Goal: Task Accomplishment & Management: Complete application form

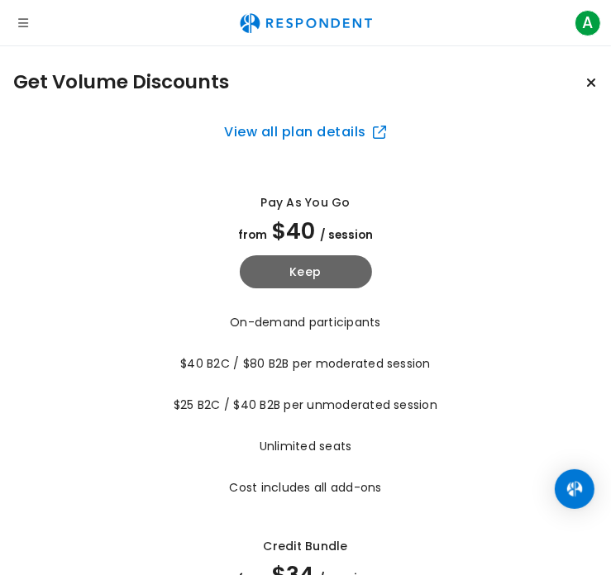
click at [33, 19] on button "Open navigation" at bounding box center [23, 23] width 33 height 33
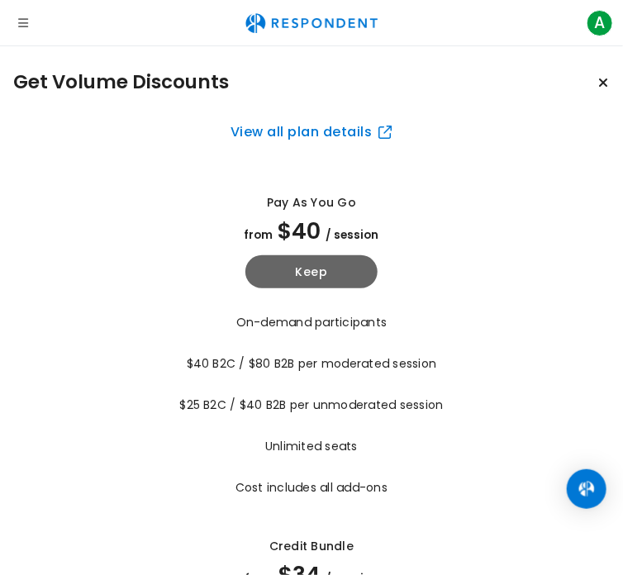
click at [17, 28] on button "Open navigation" at bounding box center [23, 23] width 33 height 33
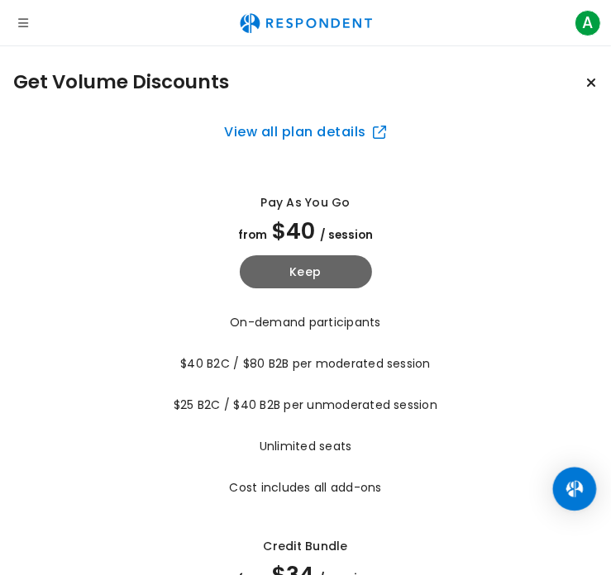
click at [579, 502] on div "Open Intercom Messenger" at bounding box center [575, 490] width 44 height 44
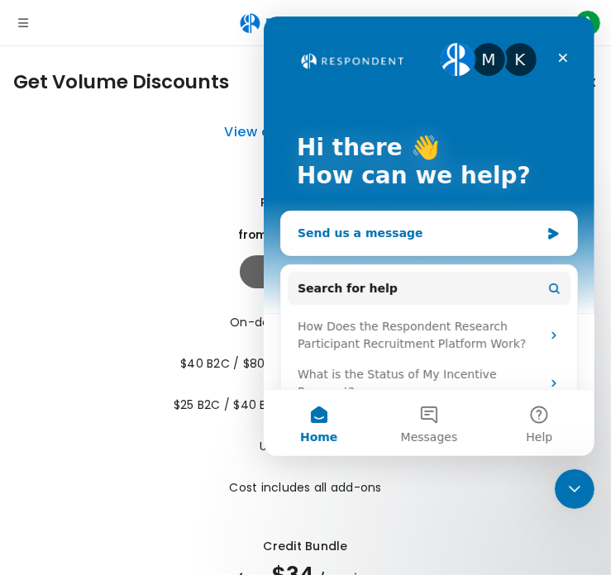
scroll to position [83, 0]
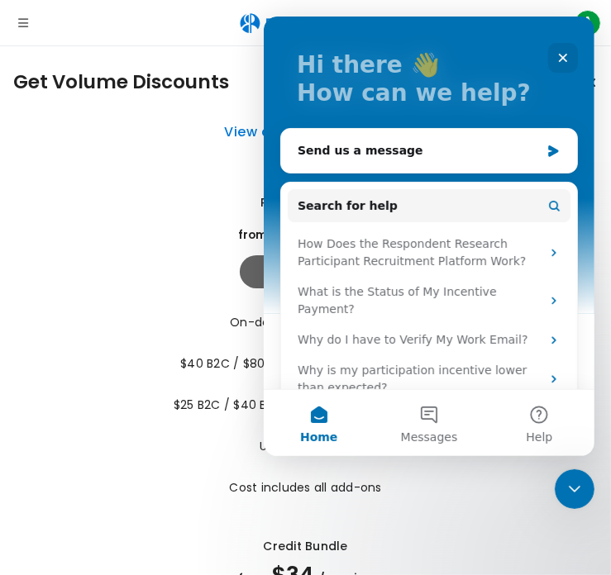
click at [15, 21] on button "Open navigation" at bounding box center [23, 23] width 33 height 33
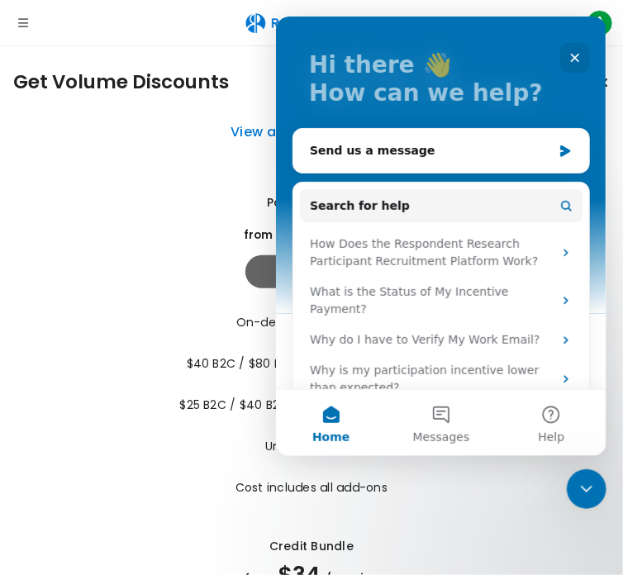
drag, startPoint x: 21, startPoint y: 22, endPoint x: 13, endPoint y: 39, distance: 18.5
click at [21, 22] on icon "Open navigation" at bounding box center [23, 23] width 10 height 12
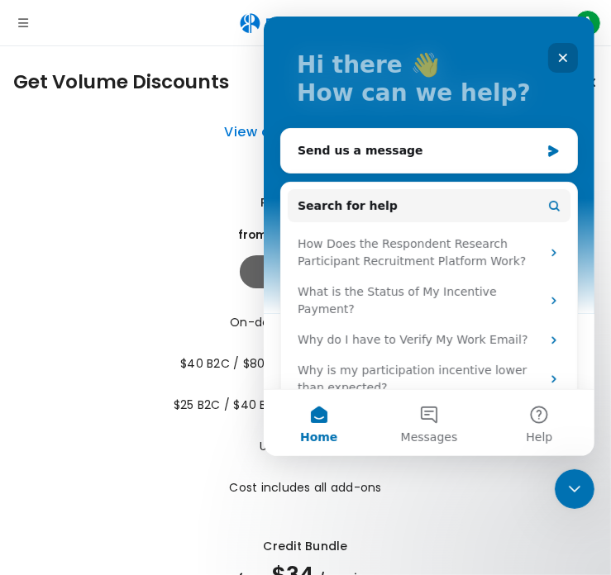
click at [549, 65] on div "Close" at bounding box center [562, 58] width 30 height 30
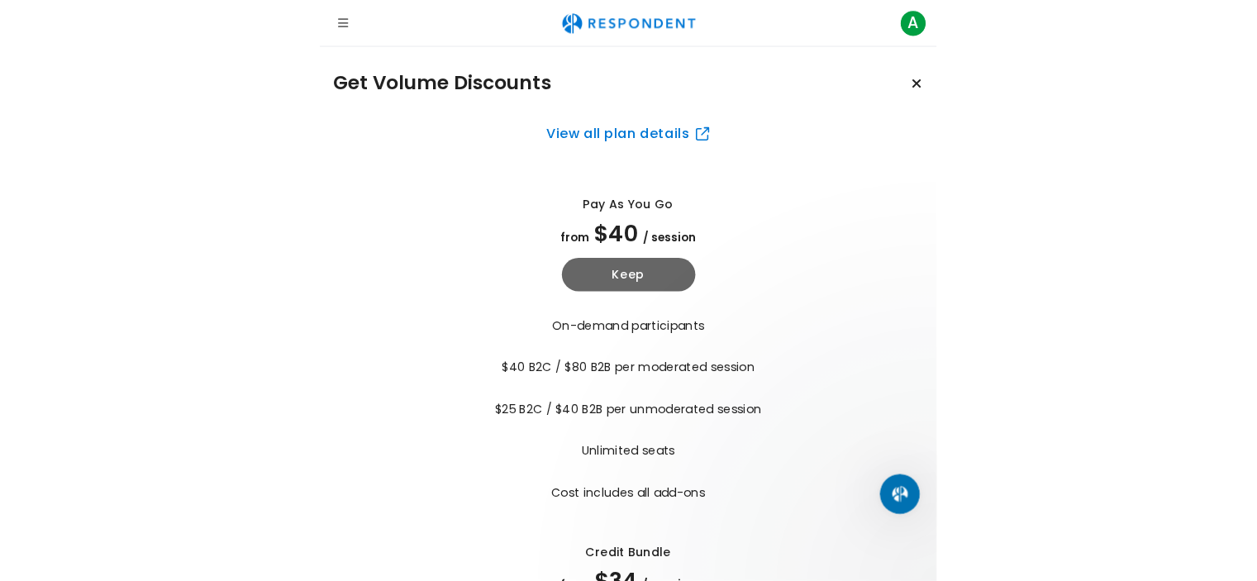
scroll to position [0, 0]
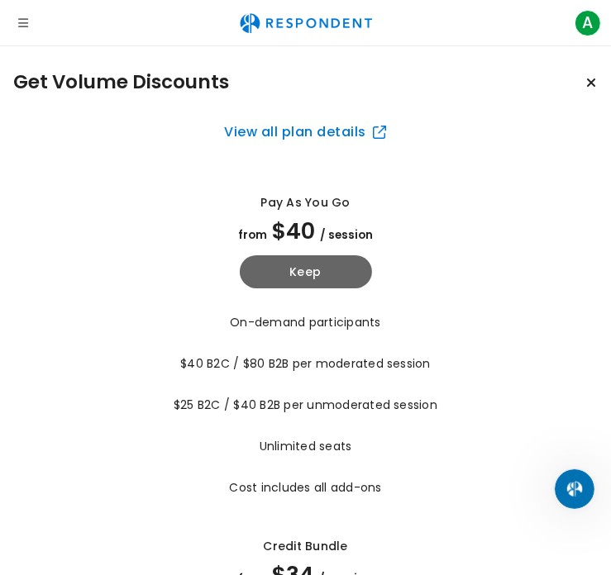
click at [33, 27] on button "Open navigation" at bounding box center [23, 23] width 33 height 33
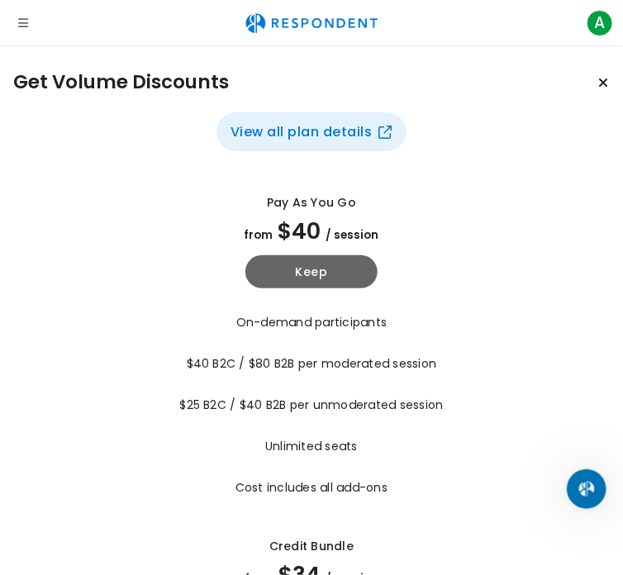
click at [338, 135] on button "View all plan details" at bounding box center [312, 131] width 190 height 39
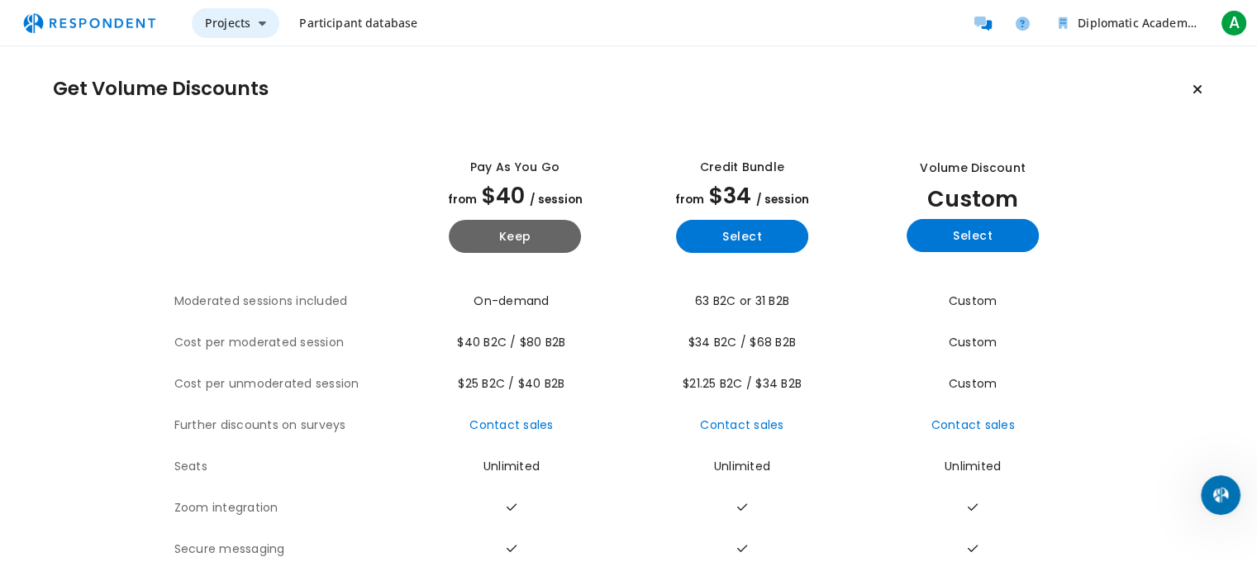
click at [222, 30] on span "Projects" at bounding box center [227, 23] width 45 height 16
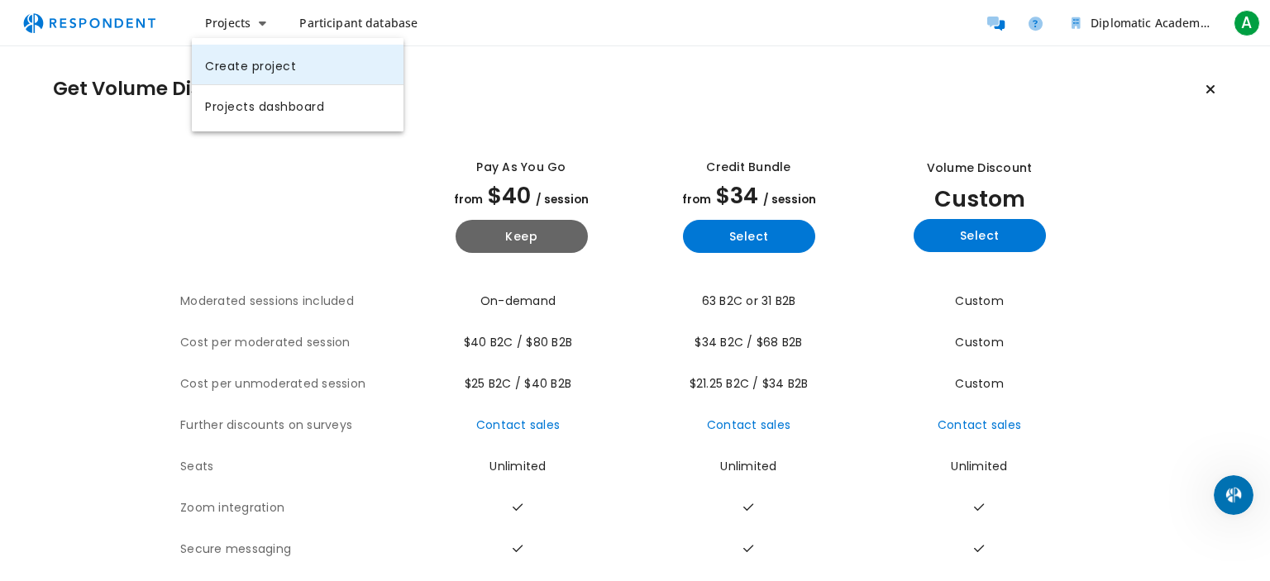
click at [274, 72] on link "Create project" at bounding box center [298, 65] width 212 height 40
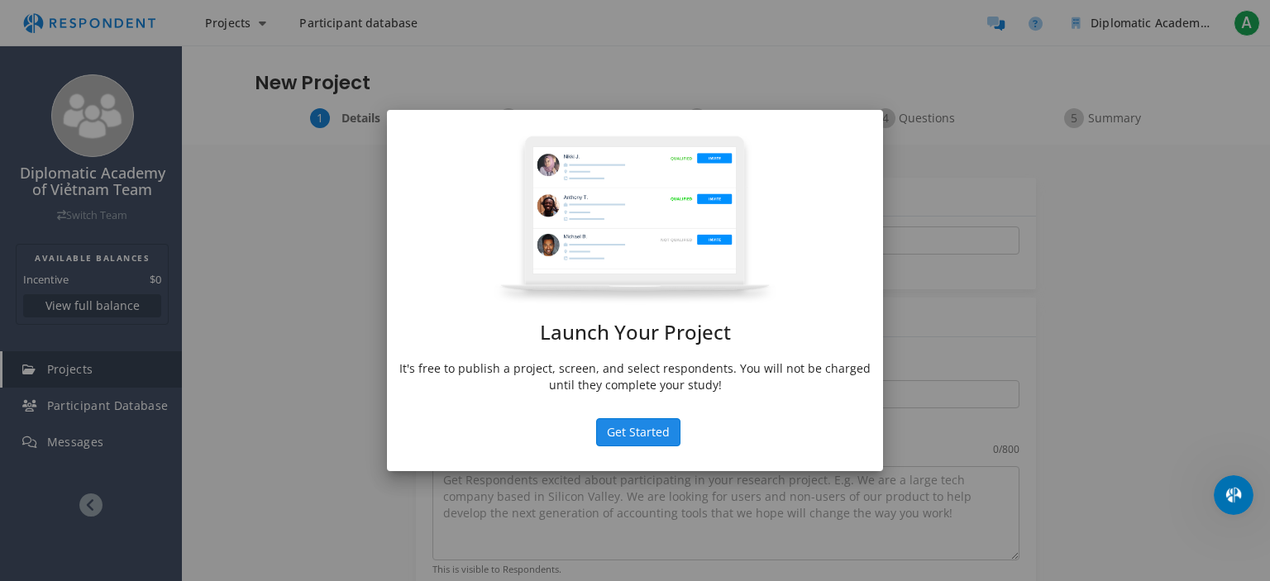
click at [610, 429] on button "Get Started" at bounding box center [638, 432] width 84 height 28
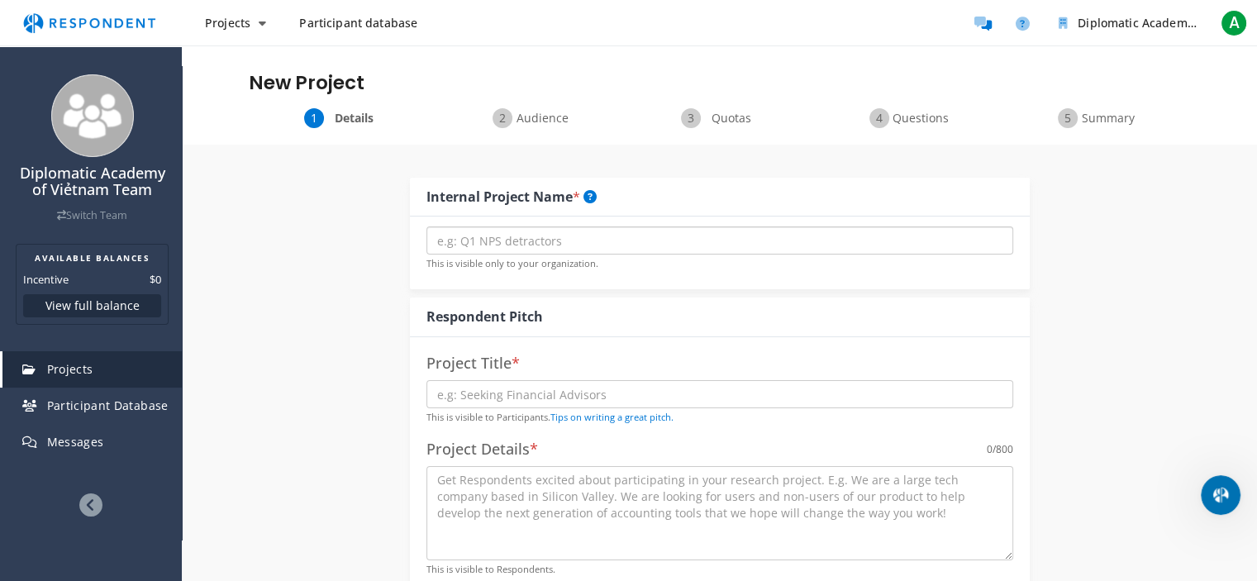
click at [587, 232] on input "text" at bounding box center [720, 241] width 587 height 28
click at [535, 239] on input "text" at bounding box center [720, 241] width 587 height 28
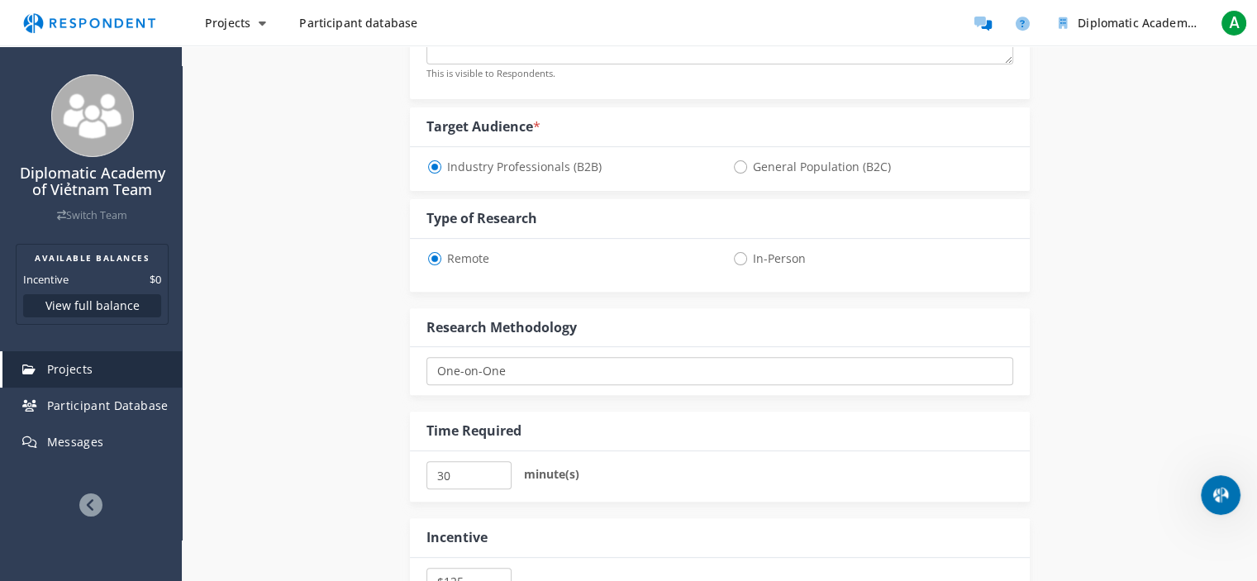
scroll to position [510, 0]
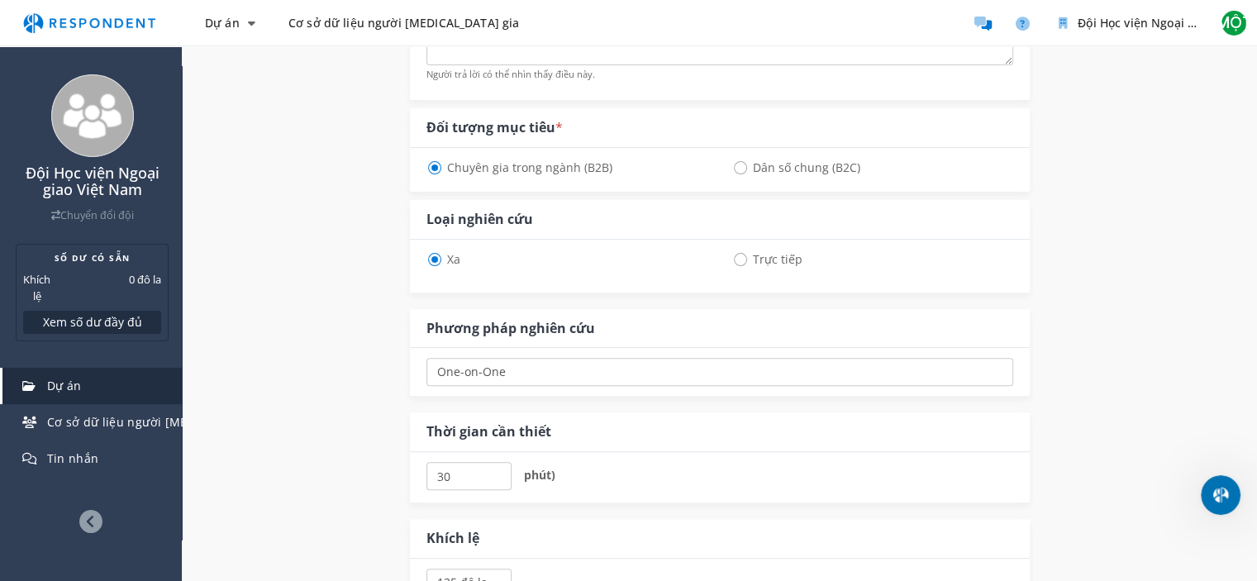
click at [610, 158] on span "Dân số chung (B2C)" at bounding box center [796, 168] width 128 height 20
click at [610, 161] on input "Dân số chung (B2C)" at bounding box center [737, 166] width 11 height 11
radio input "true"
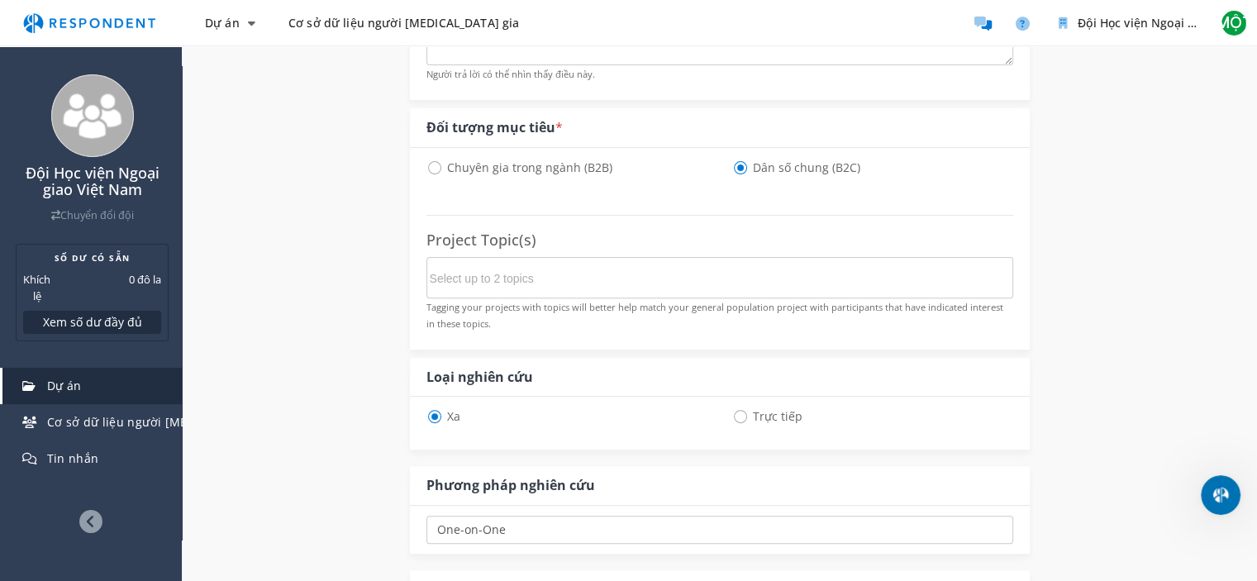
select select "number:125"
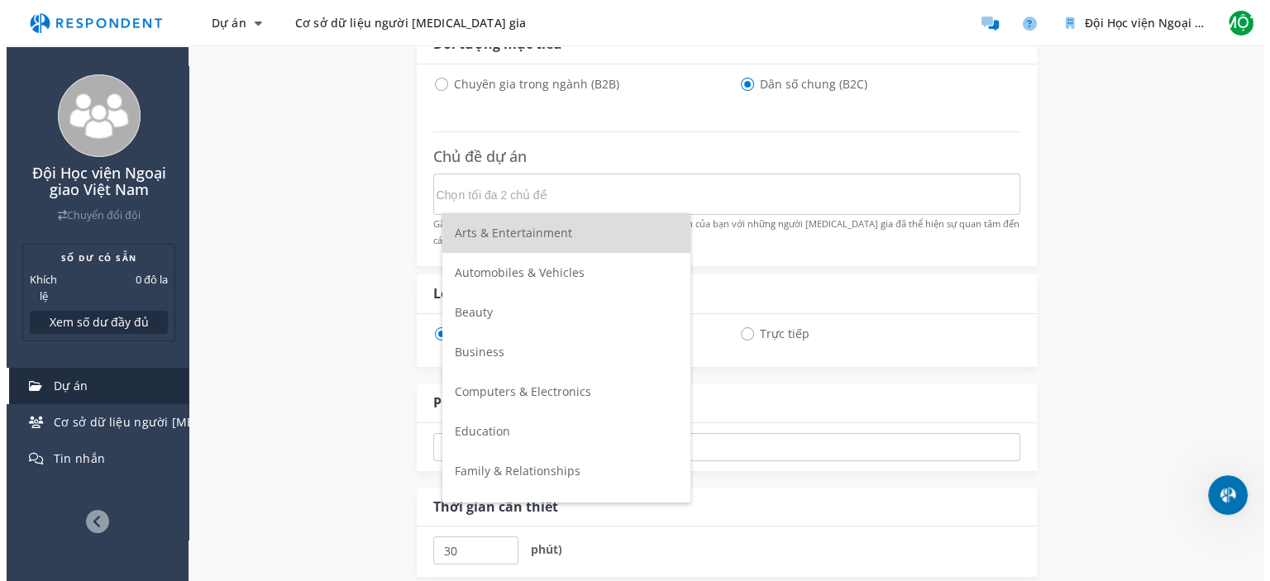
scroll to position [0, 0]
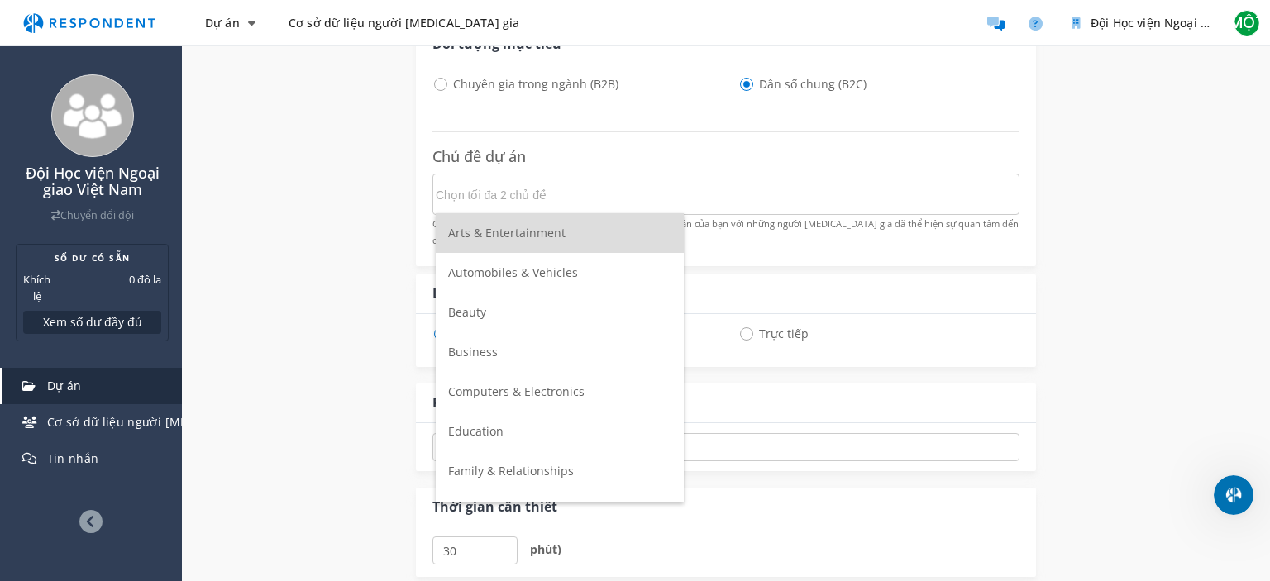
click at [536, 198] on input "Chọn tối đa 2 chủ đề" at bounding box center [560, 195] width 248 height 28
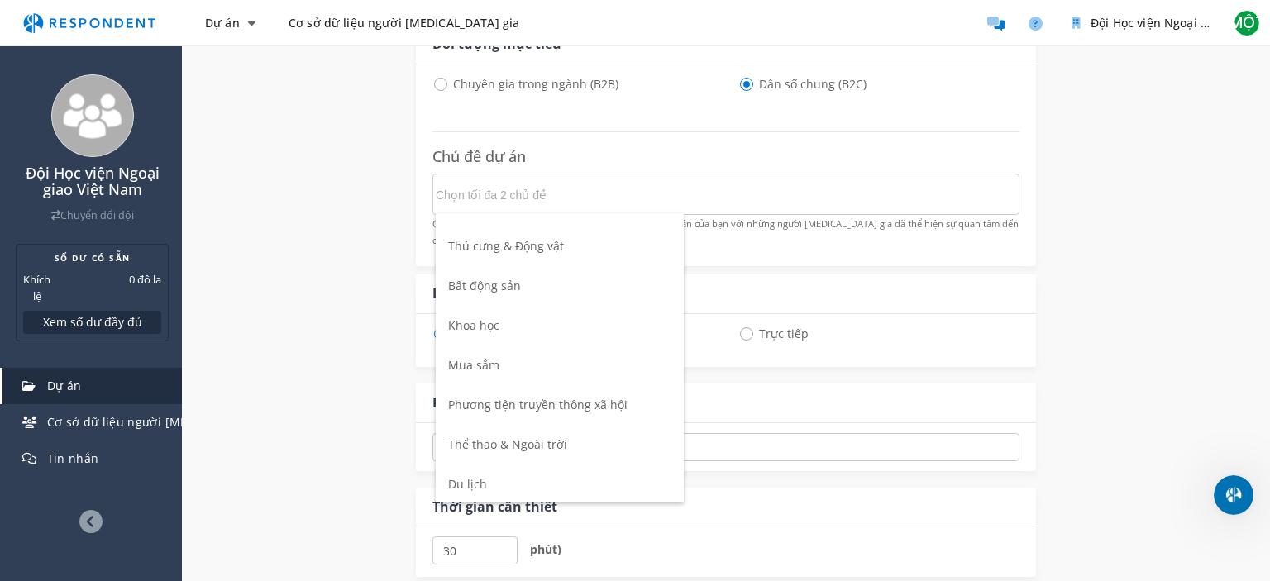
scroll to position [583, 0]
click at [543, 389] on li "Phương tiện truyền thông xã hội" at bounding box center [560, 404] width 248 height 40
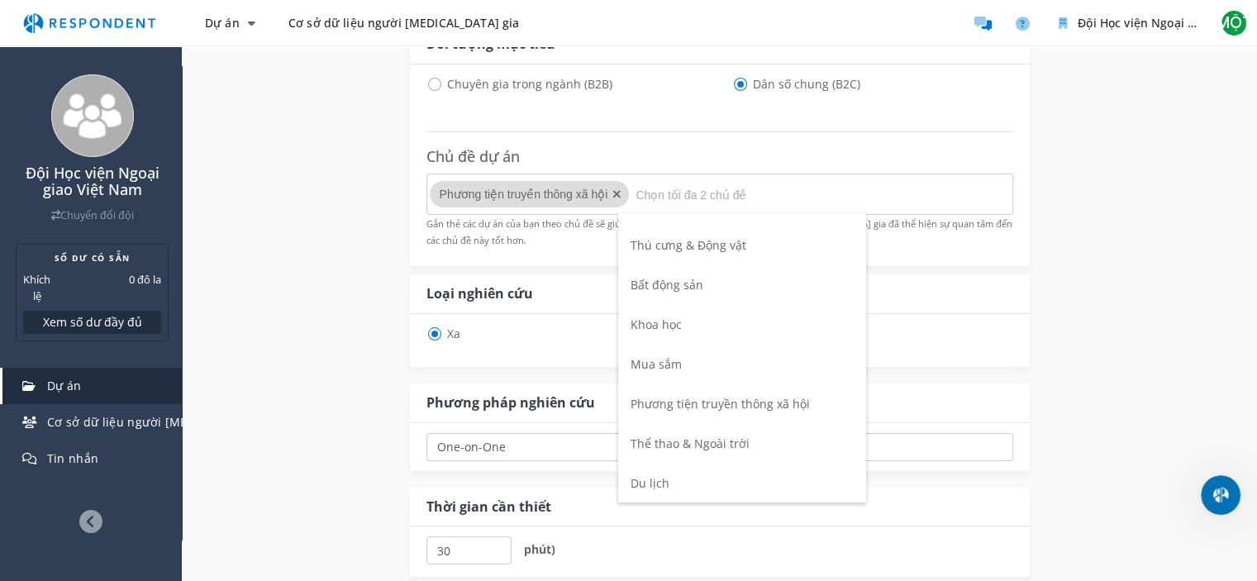
click at [585, 240] on p "Gắn thẻ các dự án của bạn theo chủ đề sẽ giúp kết nối dự án của bạn với những n…" at bounding box center [720, 231] width 587 height 33
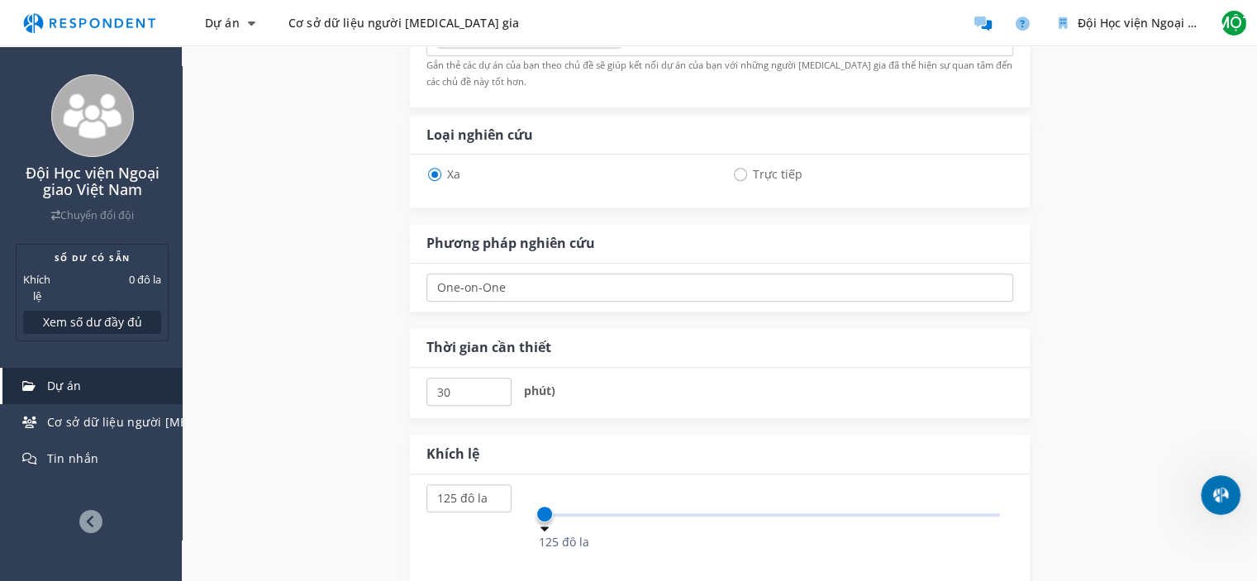
scroll to position [758, 0]
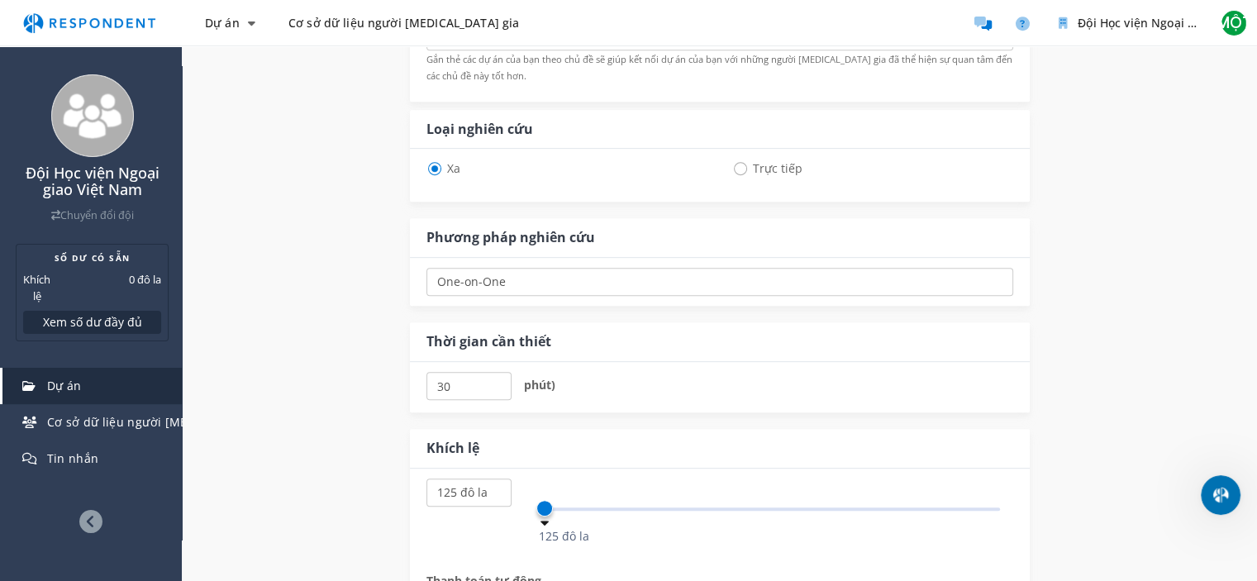
click at [610, 171] on span "Trực tiếp" at bounding box center [767, 169] width 70 height 20
click at [610, 171] on input "Trực tiếp" at bounding box center [737, 167] width 11 height 11
radio input "true"
select select "number:125"
click at [443, 160] on span "Xa" at bounding box center [444, 169] width 34 height 20
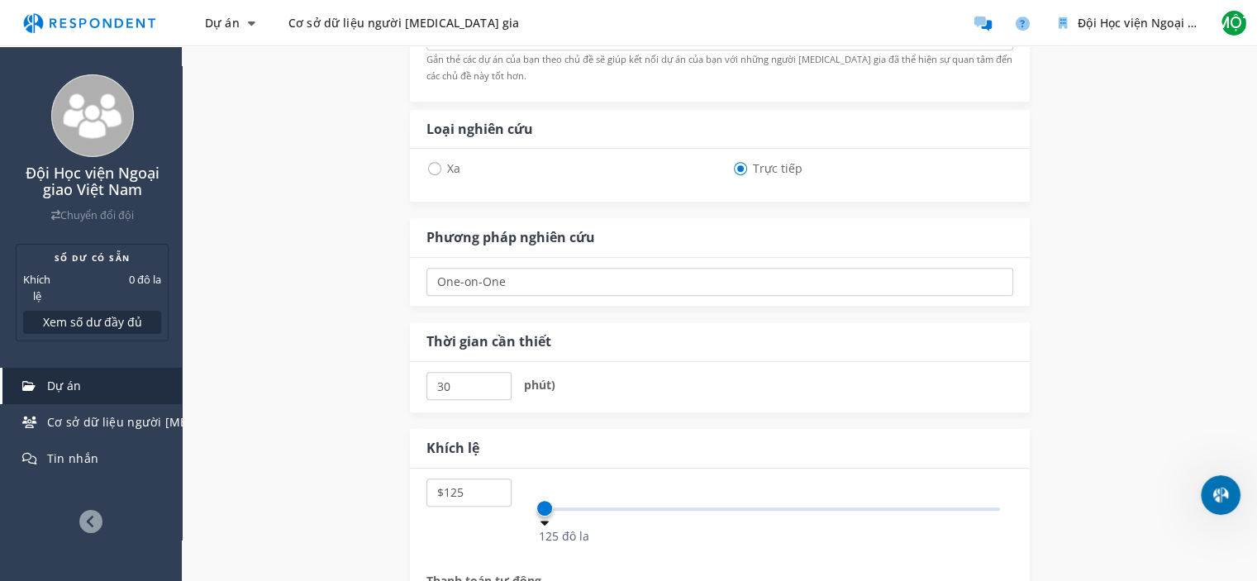
click at [437, 162] on input "Xa" at bounding box center [432, 167] width 11 height 11
radio input "true"
select select "number:125"
click at [610, 169] on span "Trực tiếp" at bounding box center [767, 169] width 70 height 20
click at [610, 169] on input "Trực tiếp" at bounding box center [737, 167] width 11 height 11
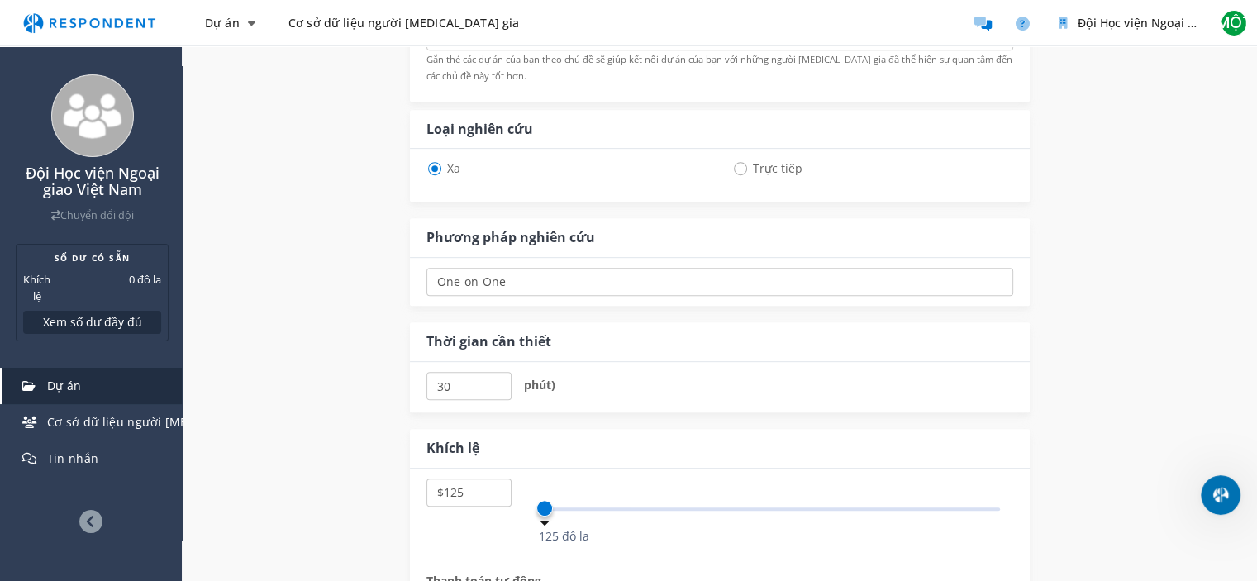
radio input "true"
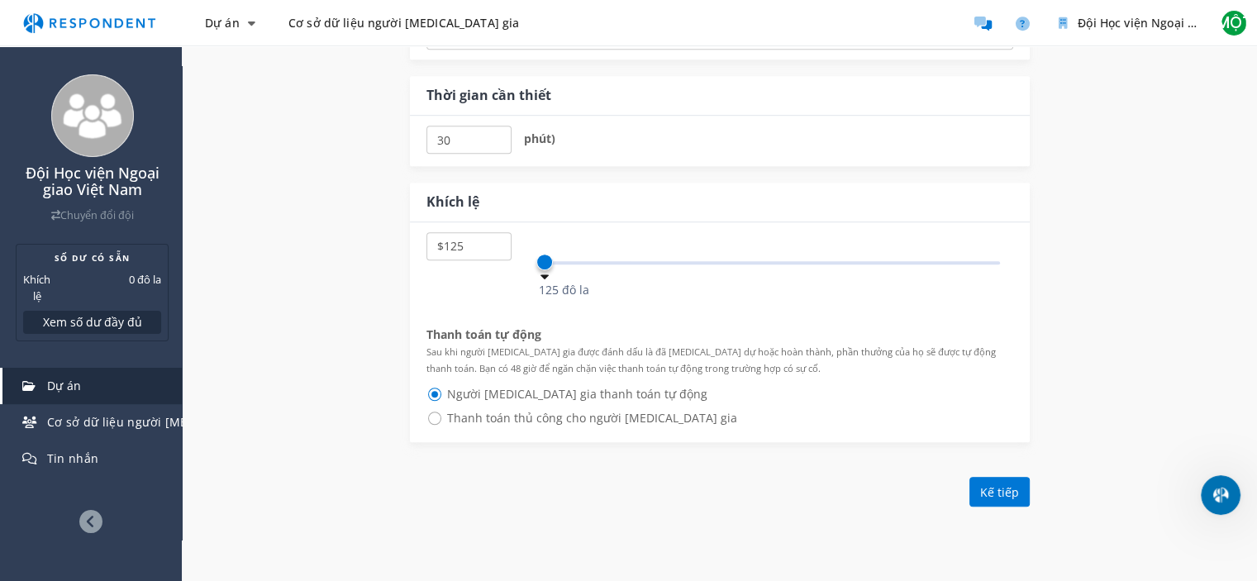
scroll to position [1006, 0]
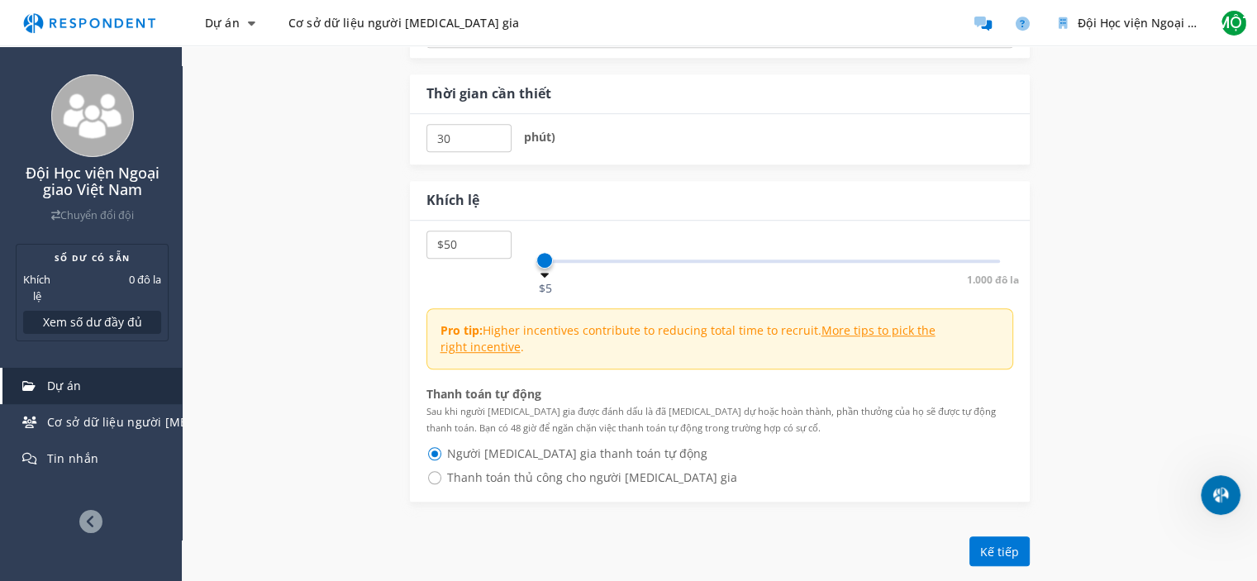
select select "number:5"
drag, startPoint x: 547, startPoint y: 254, endPoint x: 324, endPoint y: 257, distance: 223.2
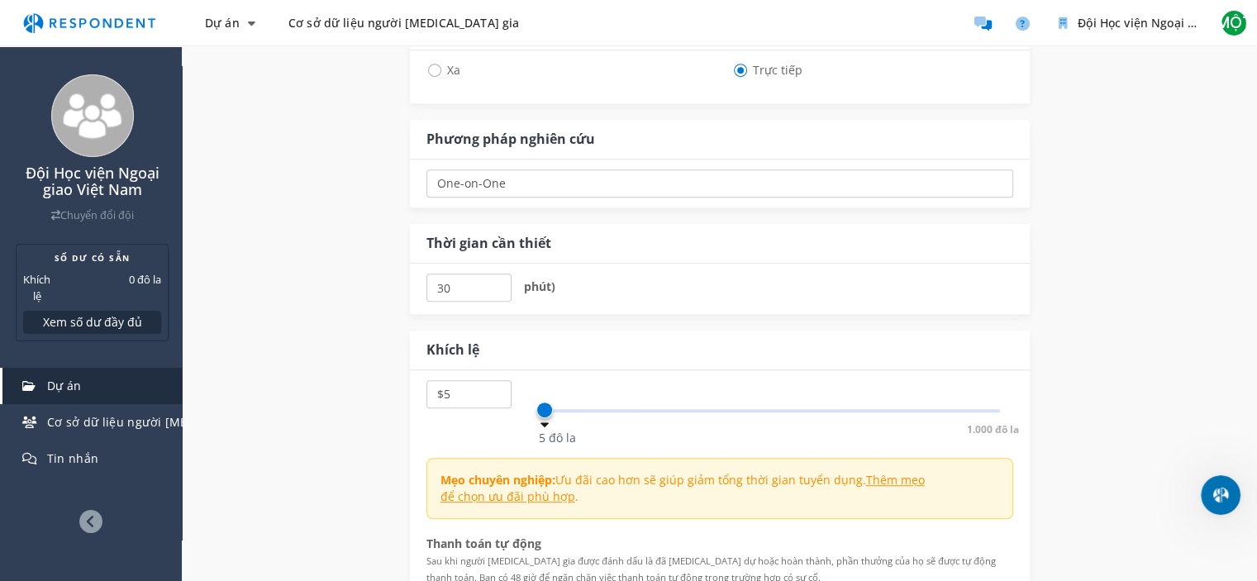
scroll to position [758, 0]
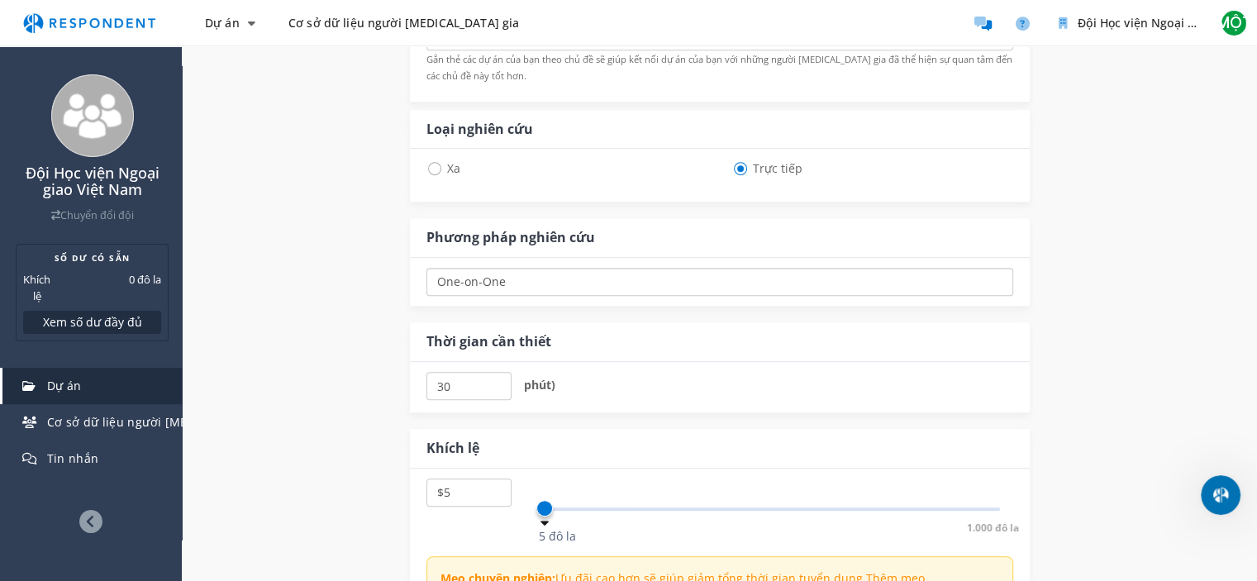
click at [496, 278] on select "One-on-One Focus Group In Respondent Home In Respondent Office" at bounding box center [720, 282] width 587 height 28
click at [510, 282] on select "One-on-One Focus Group In Respondent Home In Respondent Office" at bounding box center [720, 282] width 587 height 28
click at [291, 342] on div "Tên dự án nội bộ * Thông tin này chỉ có tổ chức của bạn mới nhìn thấy. Người tr…" at bounding box center [719, 120] width 967 height 1439
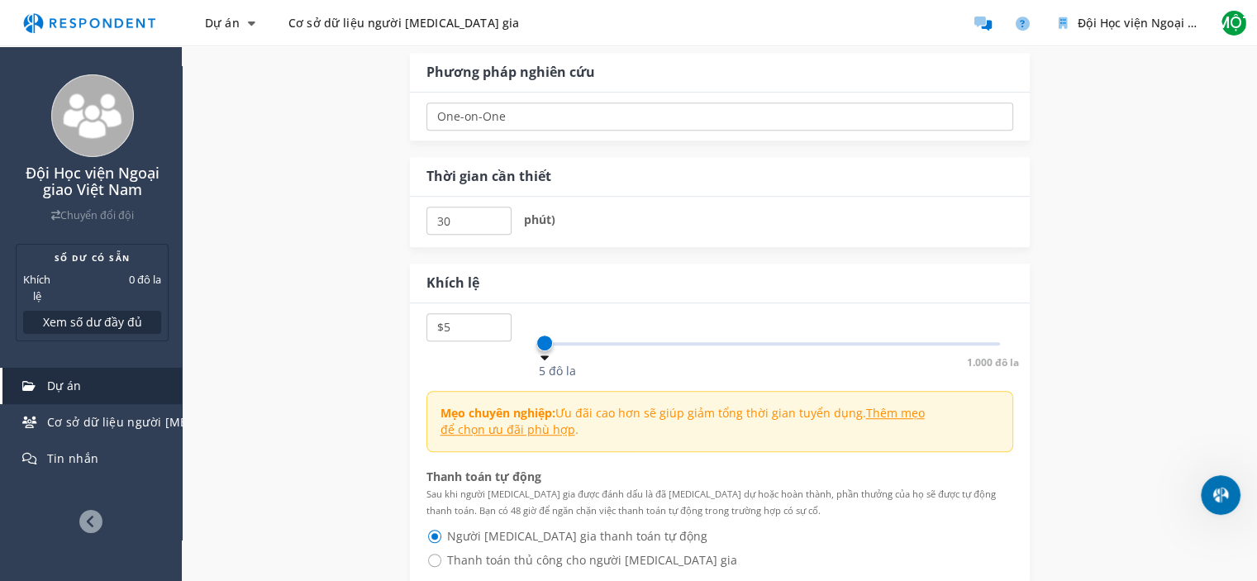
scroll to position [1171, 0]
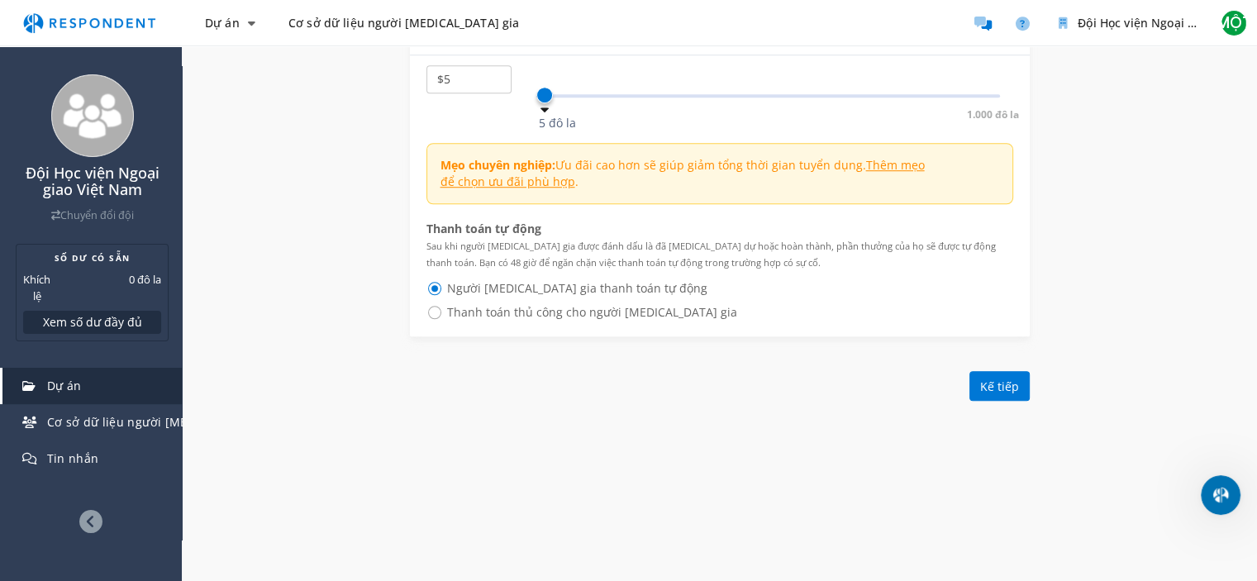
click at [432, 312] on span "Thanh toán thủ công cho người [MEDICAL_DATA] gia" at bounding box center [582, 313] width 311 height 20
click at [432, 312] on input "Thanh toán thủ công cho người [MEDICAL_DATA] gia" at bounding box center [432, 311] width 11 height 11
radio input "true"
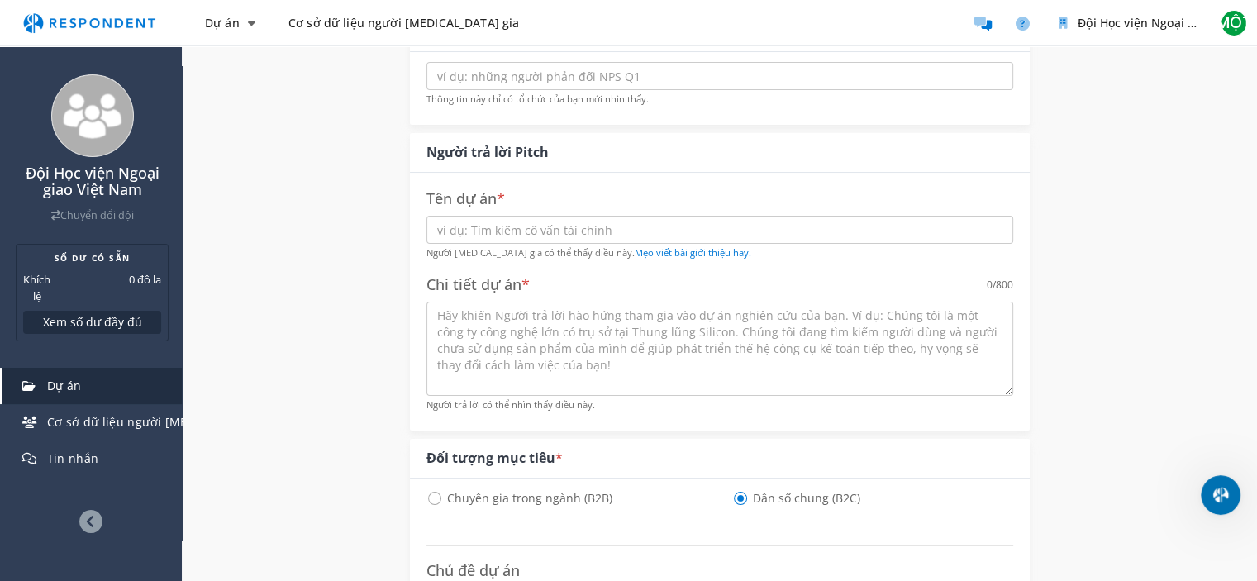
scroll to position [0, 0]
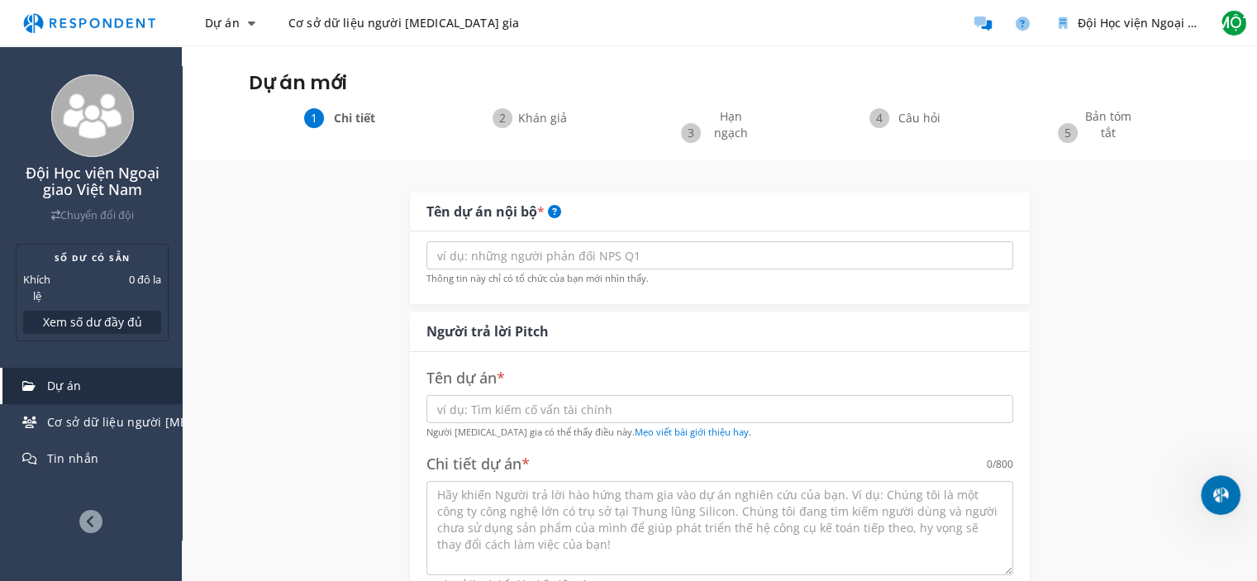
click at [507, 122] on div "Khán giả" at bounding box center [531, 125] width 188 height 35
